Goal: Find specific page/section: Find specific page/section

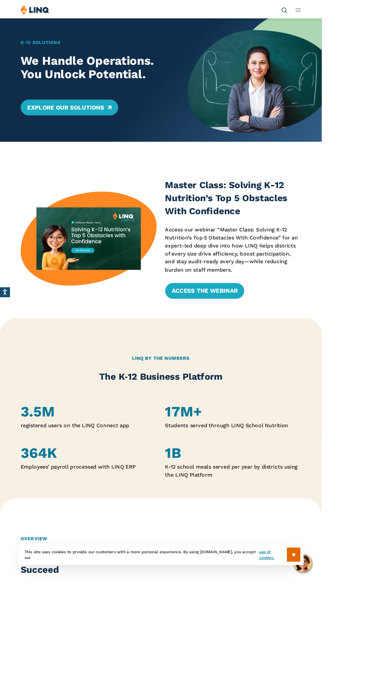
click at [335, 11] on icon "Open Search Bar" at bounding box center [331, 11] width 7 height 7
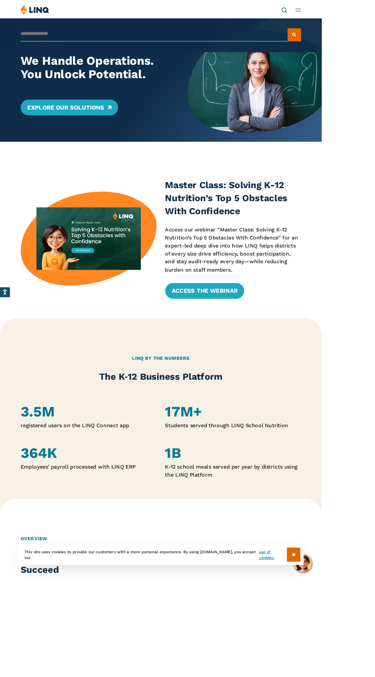
click at [351, 34] on button "Submit Search" at bounding box center [344, 40] width 16 height 15
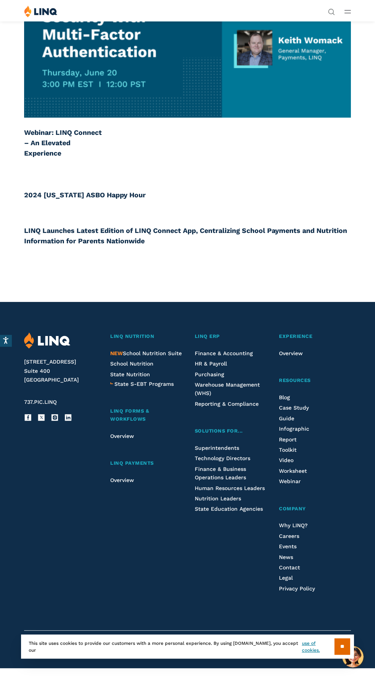
scroll to position [25555, 0]
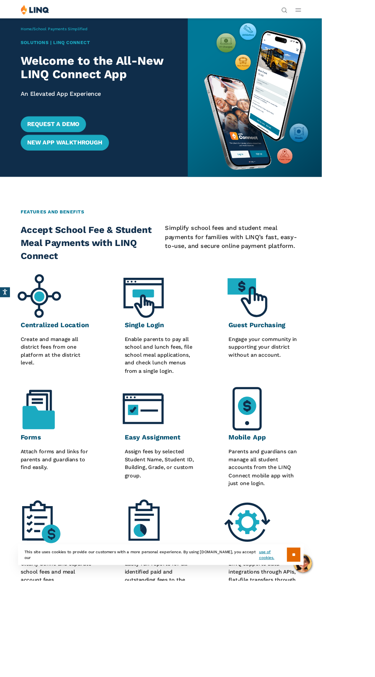
click at [77, 55] on div "Solutions | LINQ COnnect Welcome to the All-New LINQ Connect App An Elevated Ap…" at bounding box center [109, 111] width 171 height 130
click at [90, 51] on h1 "Solutions | LINQ COnnect" at bounding box center [109, 50] width 171 height 8
click at [80, 59] on div "Solutions | LINQ COnnect Welcome to the All-New LINQ Connect App An Elevated Ap…" at bounding box center [109, 111] width 171 height 130
click at [77, 60] on div "Solutions | LINQ COnnect Welcome to the All-New LINQ Connect App An Elevated Ap…" at bounding box center [109, 111] width 171 height 130
